Goal: Navigation & Orientation: Find specific page/section

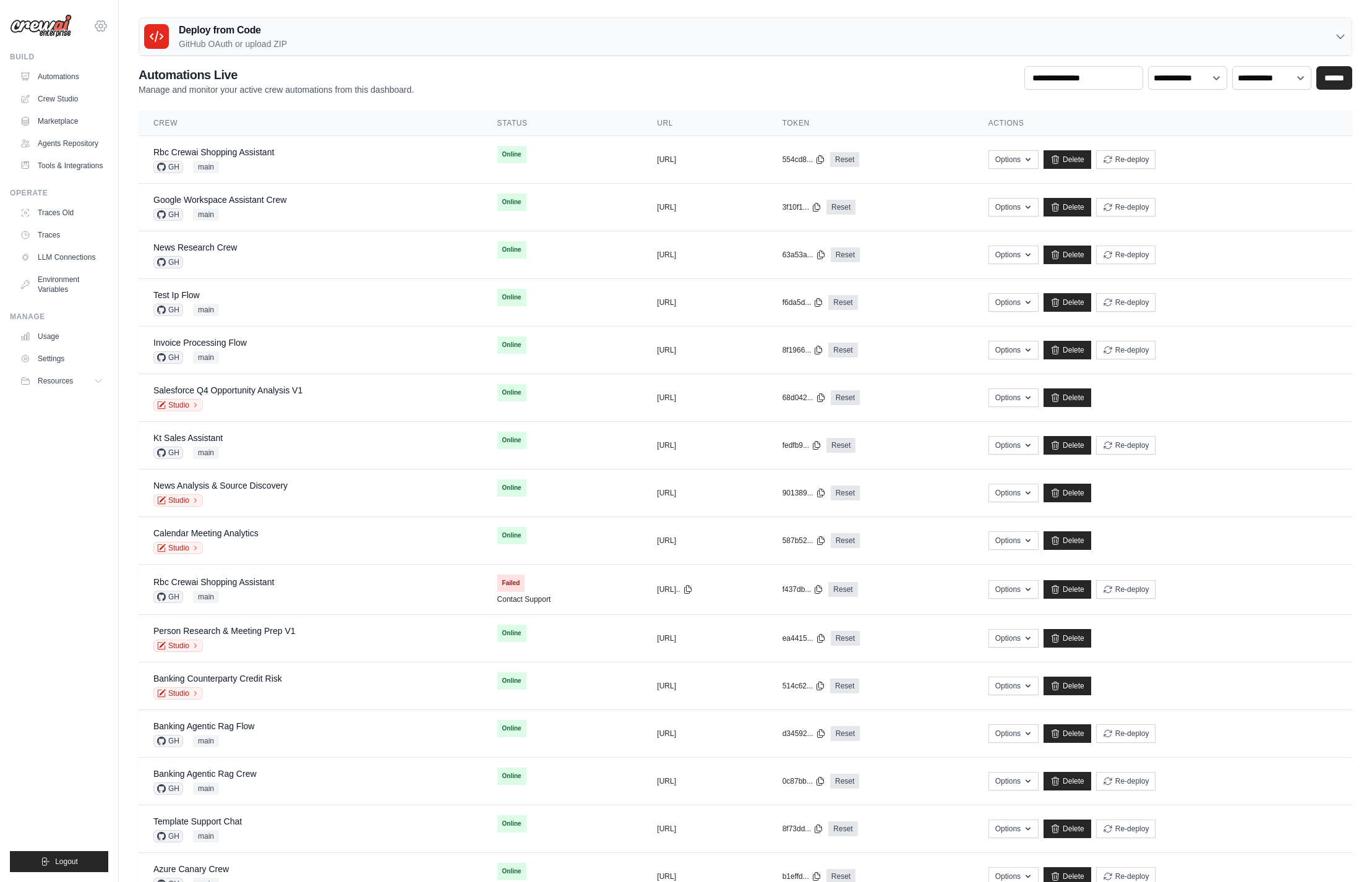
click at [97, 21] on icon at bounding box center [101, 25] width 11 height 10
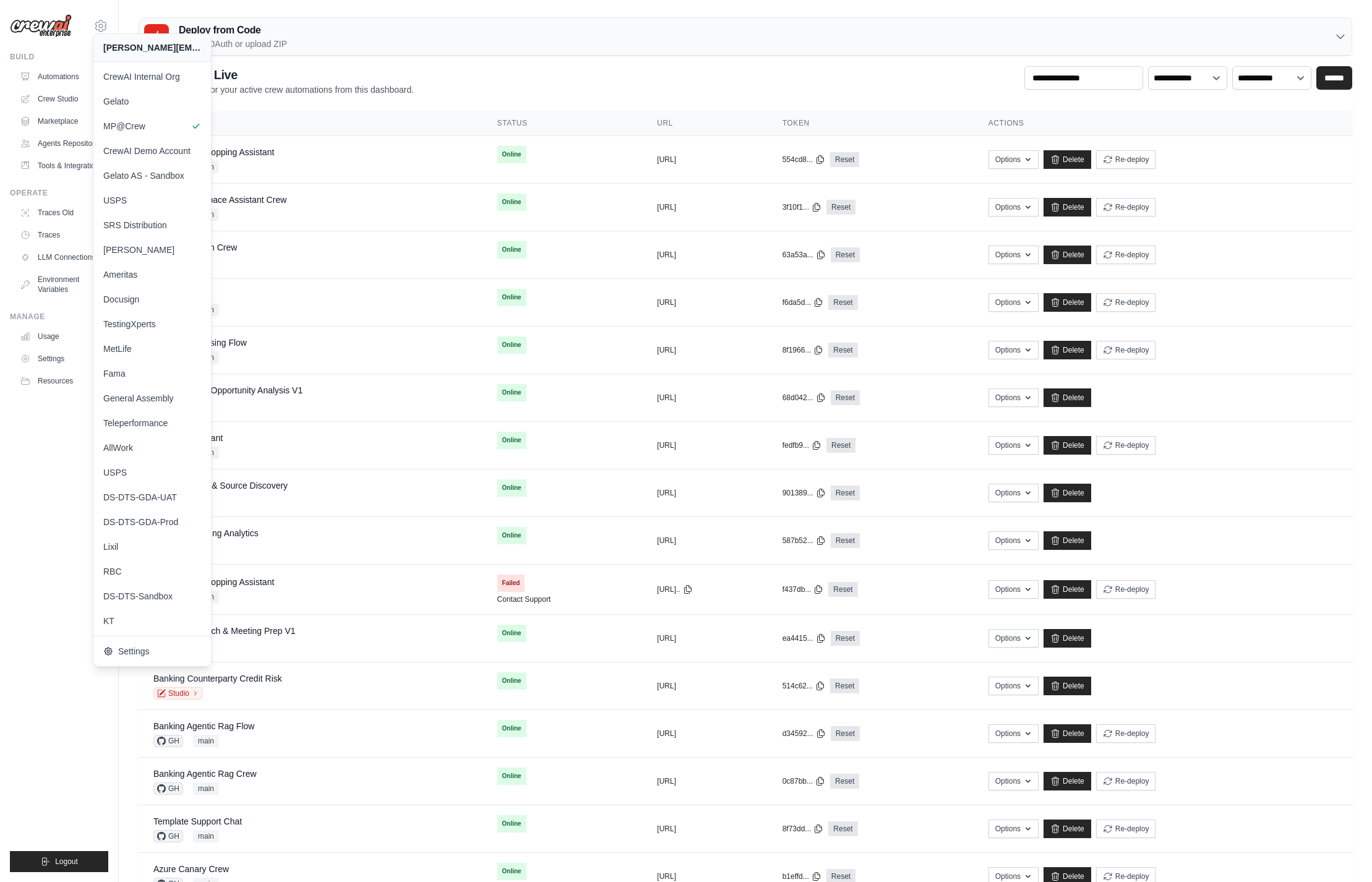
click at [4, 413] on div "[PERSON_NAME][EMAIL_ADDRESS][DOMAIN_NAME] CrewAI Internal Org [GEOGRAPHIC_DATA]…" at bounding box center [59, 441] width 119 height 882
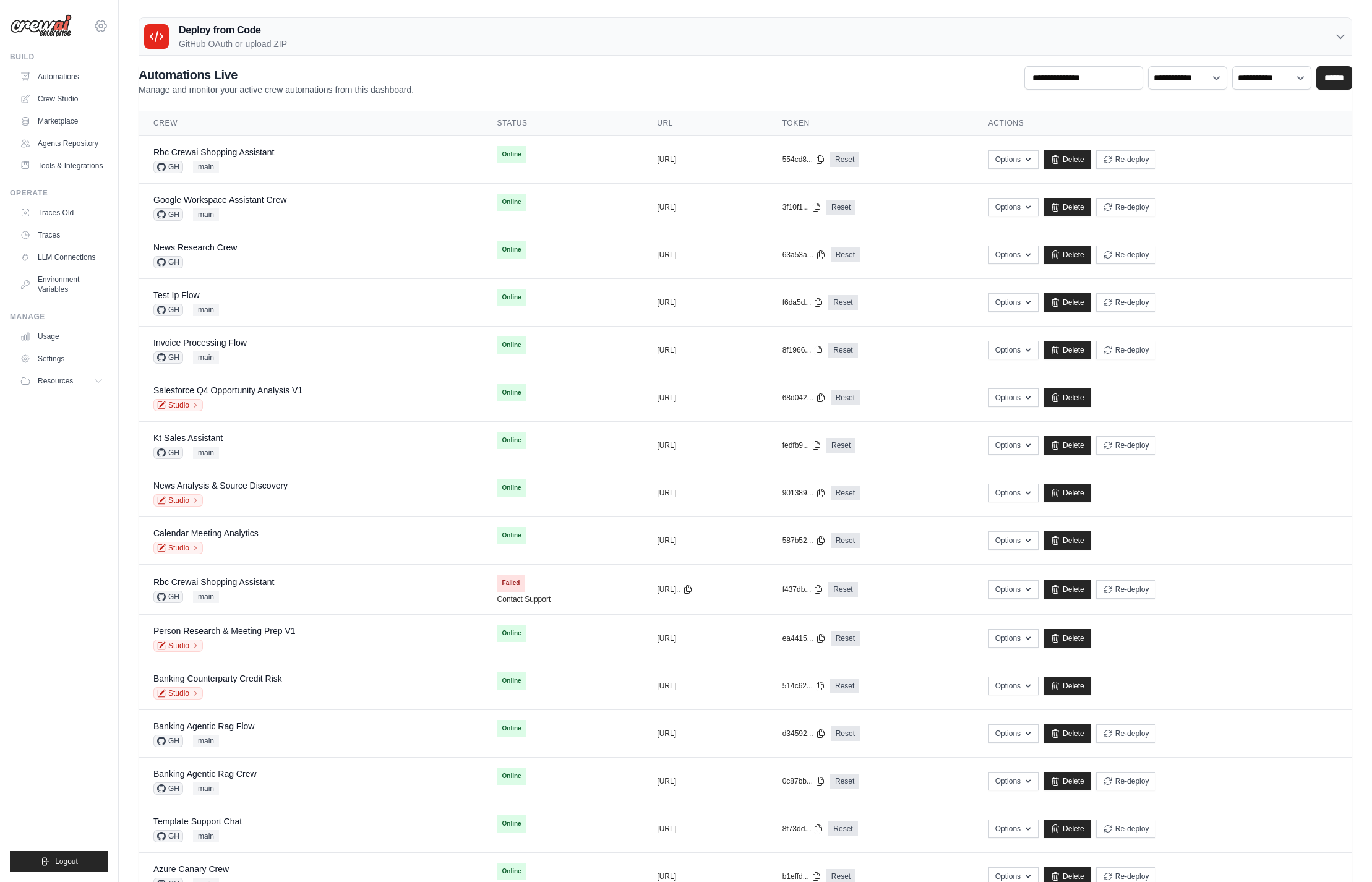
click at [102, 25] on icon at bounding box center [101, 26] width 3 height 3
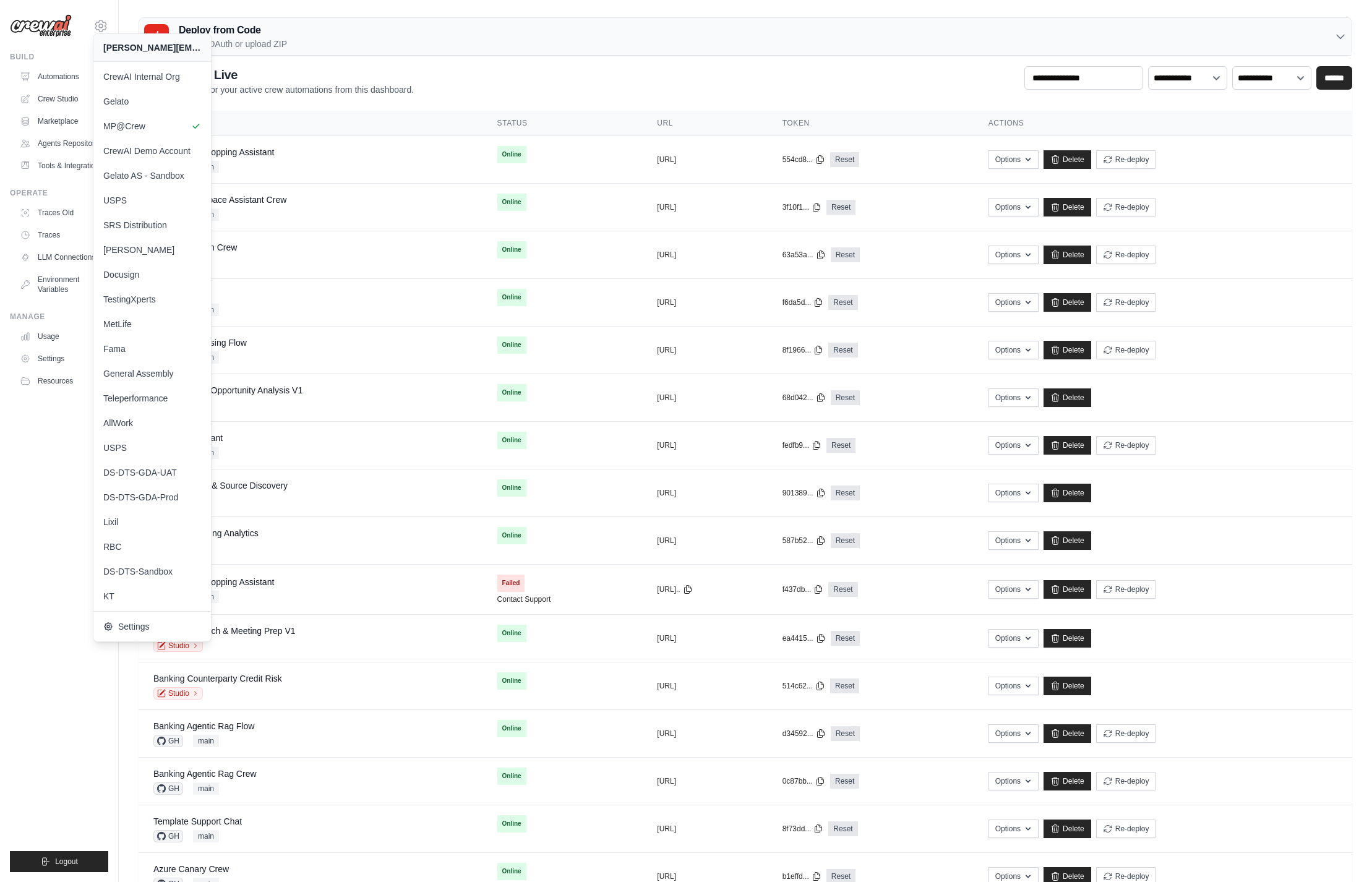
click at [10, 473] on ul "Build Automations Crew Studio Marketplace Agents Repository Resources Blog" at bounding box center [59, 462] width 99 height 820
